Goal: Task Accomplishment & Management: Use online tool/utility

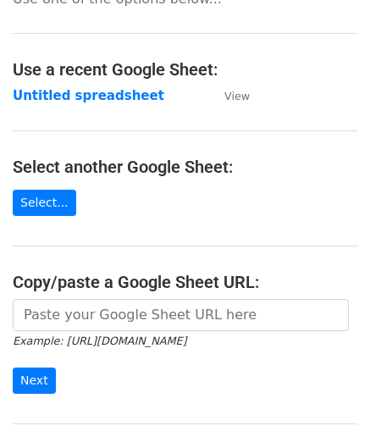
scroll to position [169, 0]
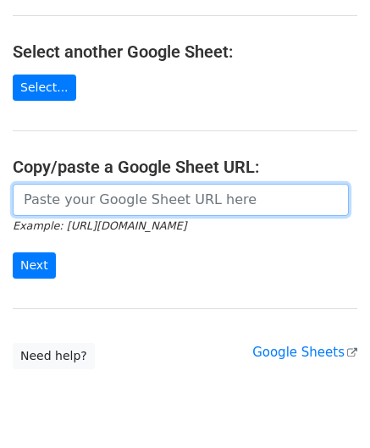
click at [51, 197] on input "url" at bounding box center [181, 200] width 336 height 32
paste input "[URL][DOMAIN_NAME]"
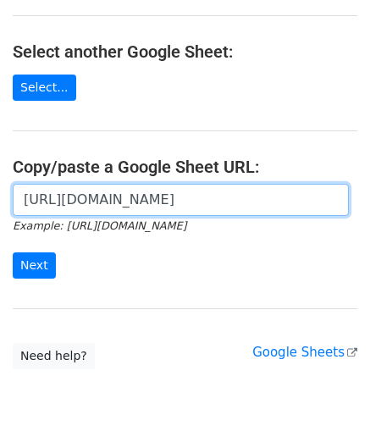
scroll to position [0, 337]
type input "[URL][DOMAIN_NAME]"
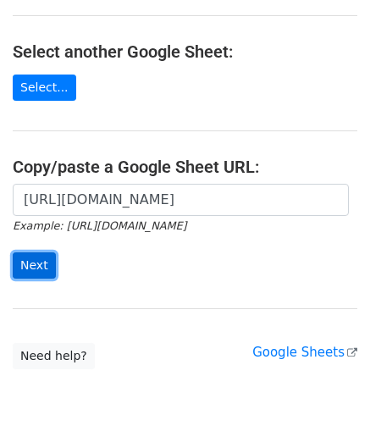
click at [39, 256] on input "Next" at bounding box center [34, 265] width 43 height 26
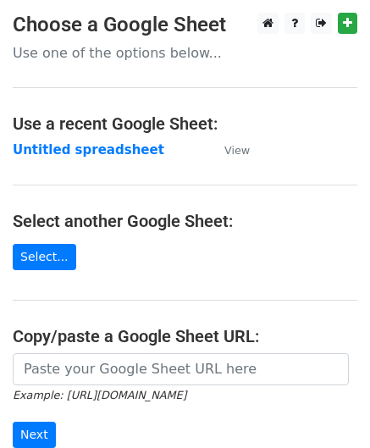
scroll to position [222, 0]
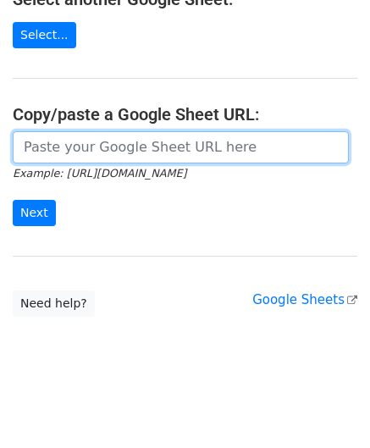
click at [58, 145] on input "url" at bounding box center [181, 147] width 336 height 32
paste input "https://docs.google.com/spreadsheets/d/1dWL4ffJJ4_Wf28cn8KlR__FJ1qufzlbaGpLuu18…"
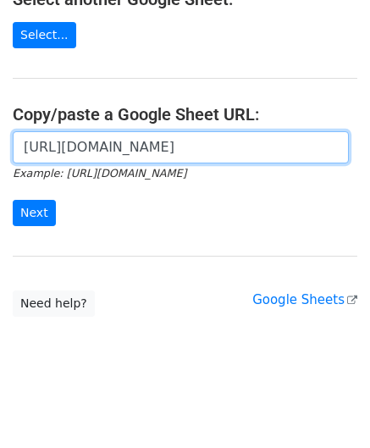
scroll to position [0, 337]
type input "https://docs.google.com/spreadsheets/d/1dWL4ffJJ4_Wf28cn8KlR__FJ1qufzlbaGpLuu18…"
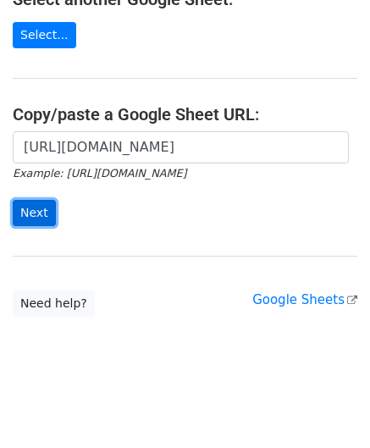
click at [32, 216] on input "Next" at bounding box center [34, 213] width 43 height 26
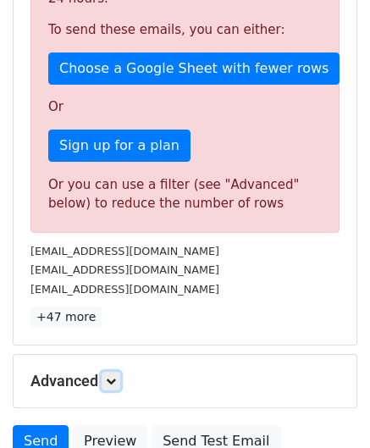
click at [107, 371] on link at bounding box center [111, 380] width 19 height 19
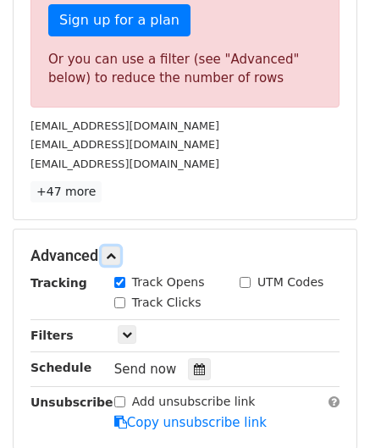
scroll to position [592, 0]
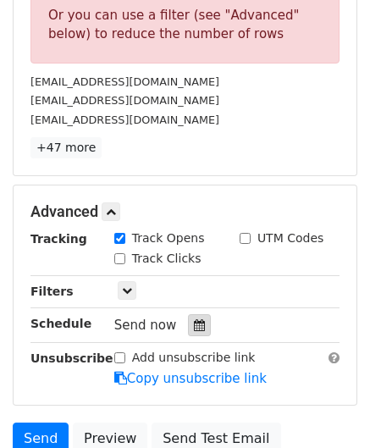
click at [198, 317] on div at bounding box center [199, 325] width 23 height 22
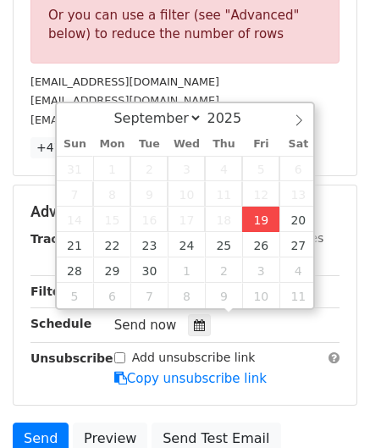
type input "[DATE] 12:00"
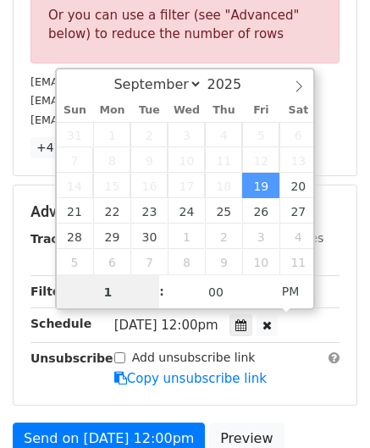
type input "19"
drag, startPoint x: 124, startPoint y: 292, endPoint x: 69, endPoint y: 292, distance: 54.1
click at [69, 292] on input "19" at bounding box center [108, 292] width 103 height 34
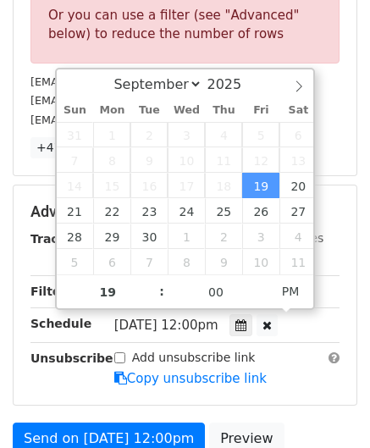
type input "[DATE] 19:00"
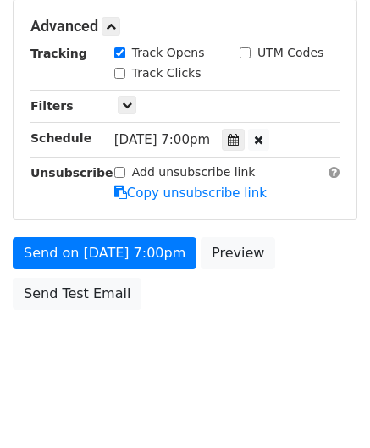
scroll to position [714, 0]
